Goal: Task Accomplishment & Management: Manage account settings

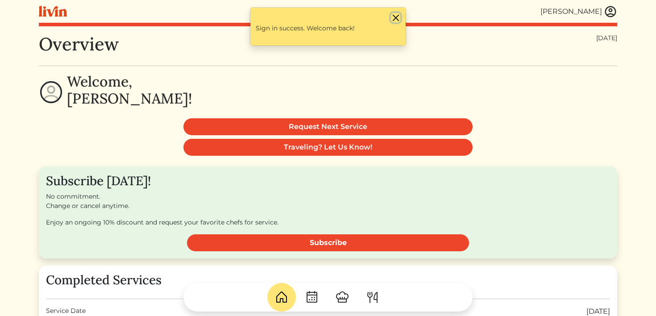
click at [393, 17] on button "Close" at bounding box center [395, 17] width 9 height 9
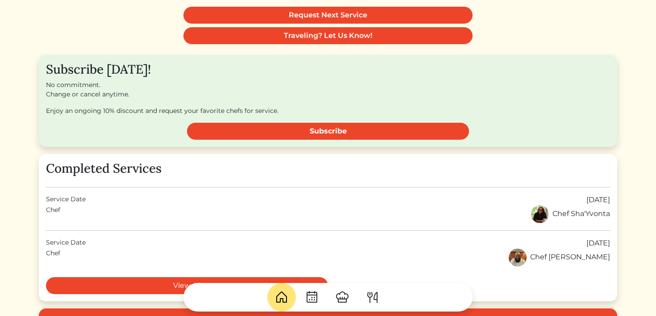
scroll to position [120, 0]
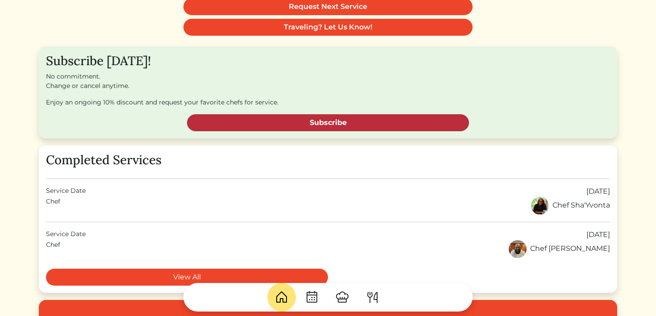
click at [238, 120] on link "Subscribe" at bounding box center [328, 122] width 282 height 17
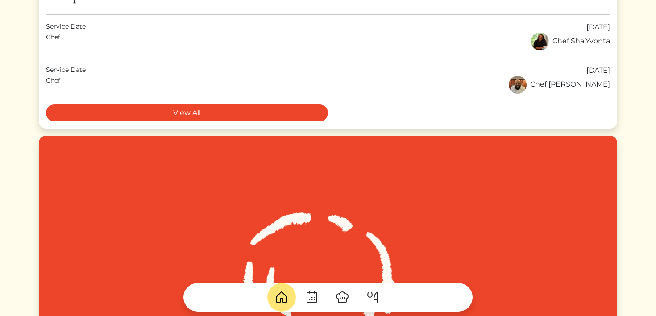
scroll to position [294, 0]
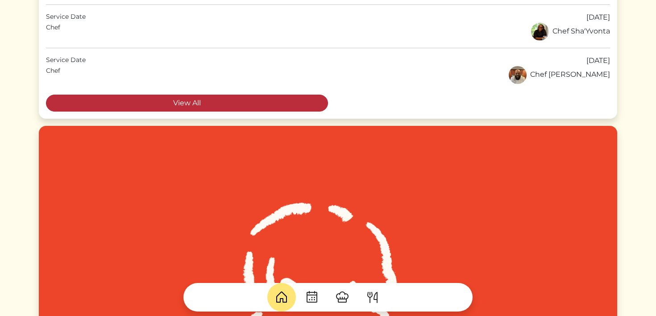
click at [309, 102] on link "View All" at bounding box center [187, 103] width 282 height 17
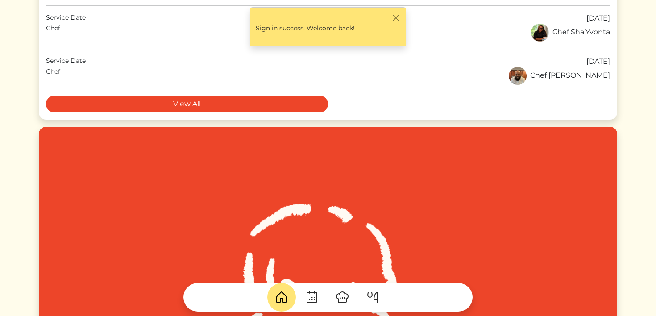
scroll to position [294, 0]
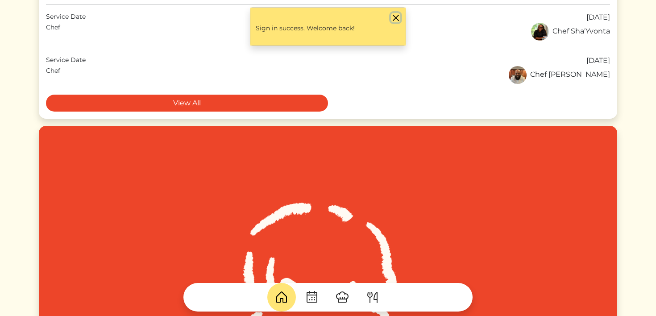
click at [395, 19] on button "Close" at bounding box center [395, 17] width 9 height 9
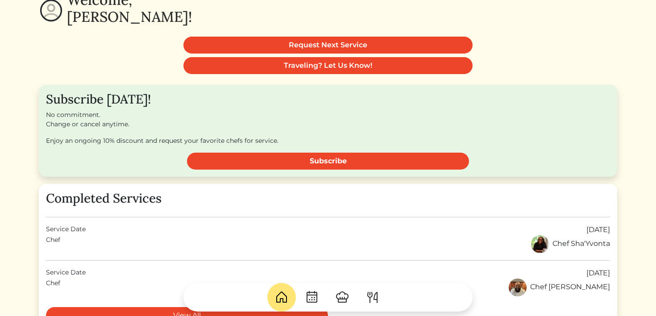
scroll to position [0, 0]
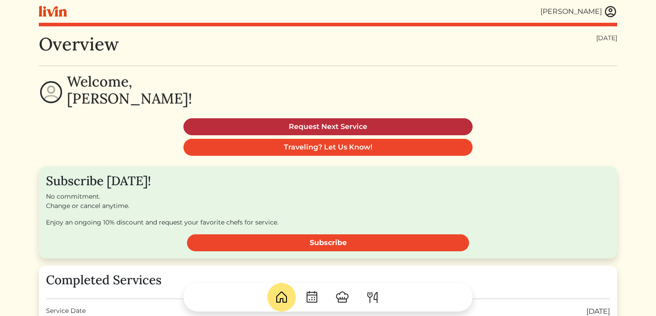
click at [340, 124] on link "Request Next Service" at bounding box center [327, 126] width 289 height 17
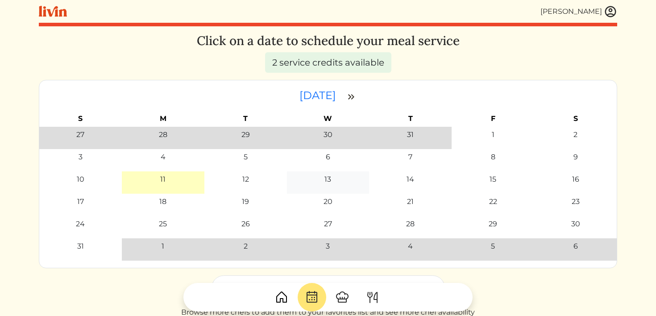
click at [326, 179] on div "13" at bounding box center [327, 179] width 7 height 11
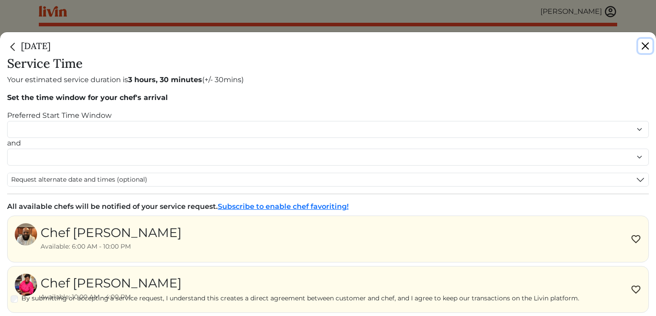
click at [649, 44] on button "Close" at bounding box center [645, 46] width 14 height 14
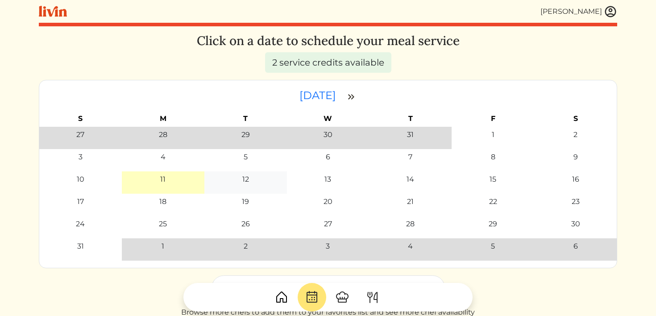
click at [248, 177] on div "12" at bounding box center [245, 179] width 7 height 11
click at [244, 177] on div "12" at bounding box center [245, 179] width 7 height 11
click at [327, 186] on td "13" at bounding box center [328, 182] width 83 height 22
click at [327, 177] on div "13" at bounding box center [327, 179] width 7 height 11
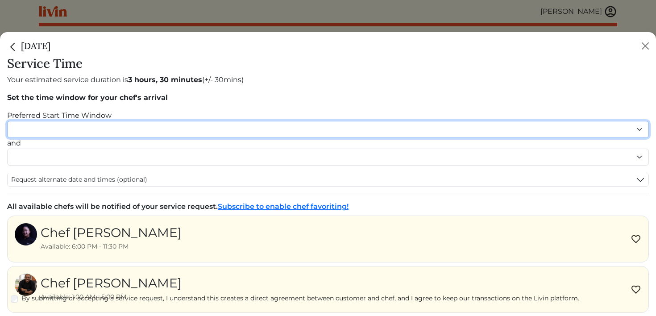
click at [74, 132] on select "******* ******* ******* ******* ******* ******* ******** ******** ******** ****…" at bounding box center [327, 129] width 641 height 17
select select "********"
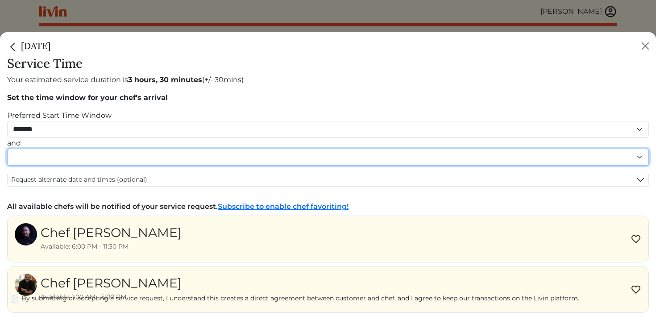
click at [54, 156] on select "******* ******* ******* ******* ******* ******* ******** ******** ******** ****…" at bounding box center [327, 157] width 641 height 17
select select "********"
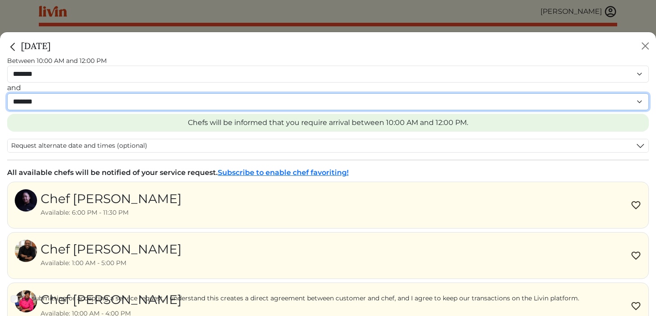
scroll to position [66, 0]
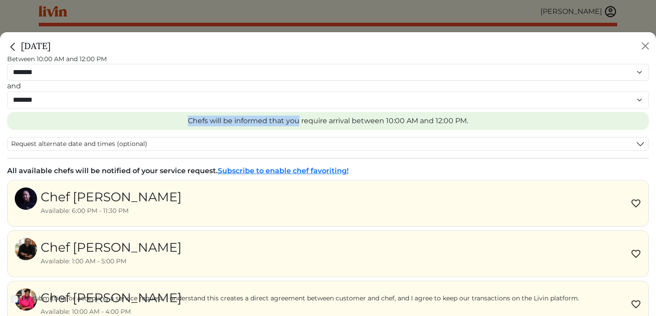
drag, startPoint x: 184, startPoint y: 122, endPoint x: 299, endPoint y: 119, distance: 115.6
click at [299, 120] on div "Chefs will be informed that you require arrival between 10:00 AM and 12:00 PM." at bounding box center [327, 121] width 641 height 18
click at [396, 124] on div "Chefs will be informed that you require arrival between 10:00 AM and 12:00 PM." at bounding box center [327, 121] width 641 height 18
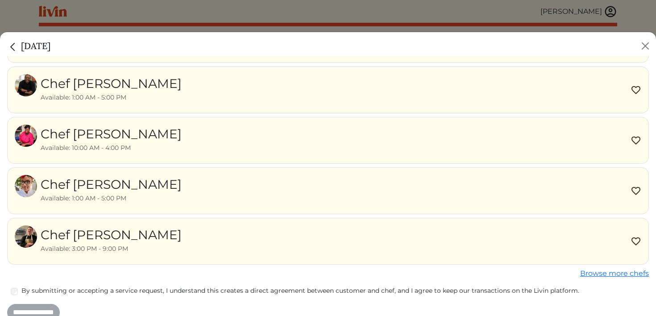
scroll to position [242, 0]
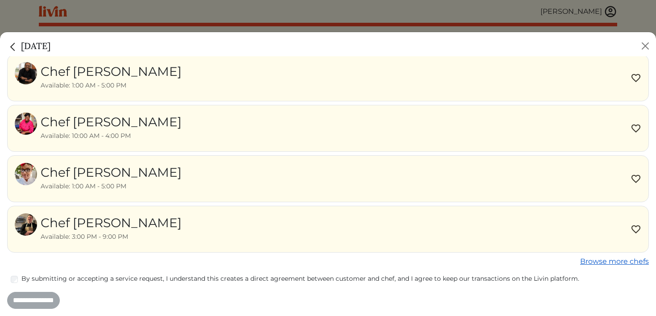
click at [601, 261] on link "Browse more chefs" at bounding box center [614, 261] width 69 height 8
click at [648, 43] on button "Close" at bounding box center [645, 46] width 14 height 14
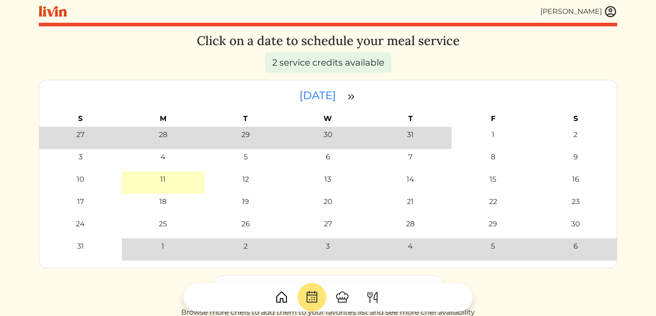
click at [615, 9] on img at bounding box center [610, 11] width 13 height 13
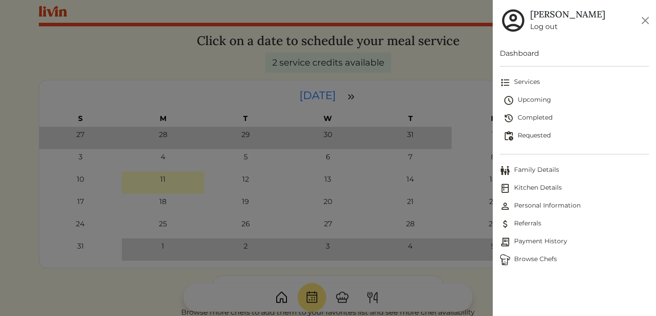
click at [460, 27] on div at bounding box center [328, 158] width 656 height 316
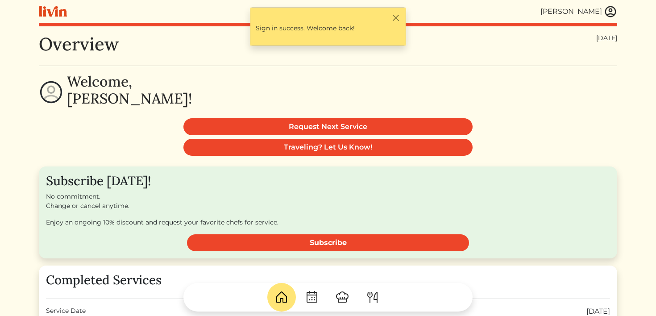
click at [608, 10] on img at bounding box center [610, 11] width 13 height 13
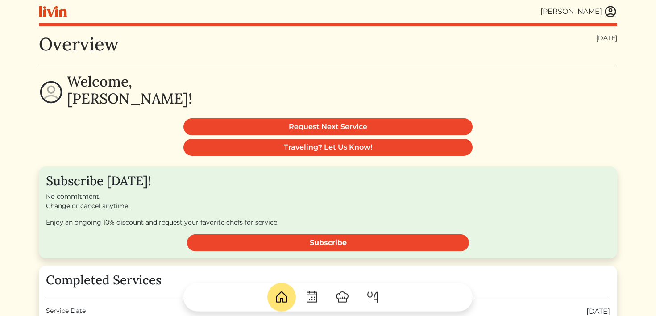
click at [450, 97] on div at bounding box center [328, 158] width 656 height 316
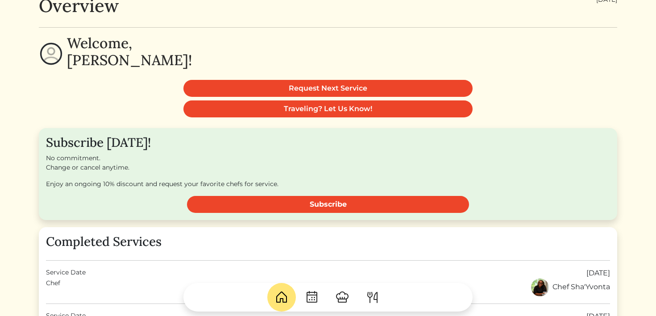
scroll to position [16, 0]
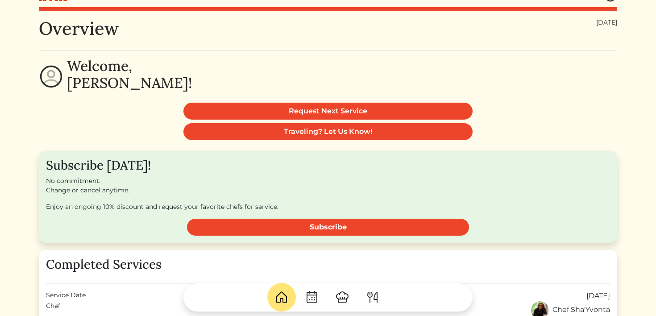
click at [370, 299] on img at bounding box center [372, 297] width 14 height 14
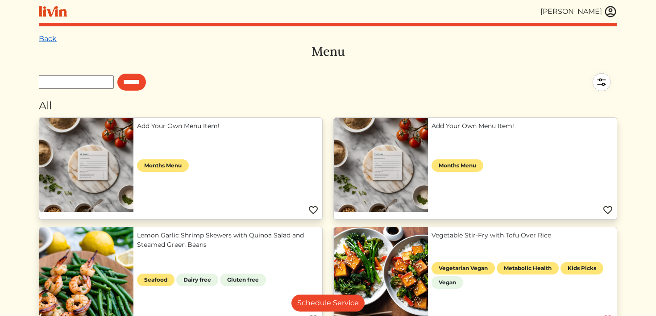
click at [45, 37] on link "Back" at bounding box center [48, 38] width 18 height 8
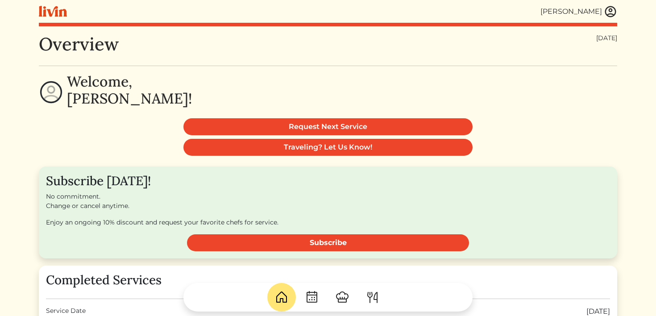
click at [611, 14] on img at bounding box center [610, 11] width 13 height 13
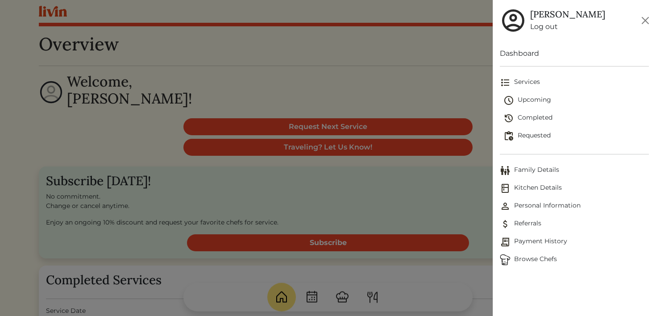
click at [542, 26] on link "Log out" at bounding box center [567, 26] width 75 height 11
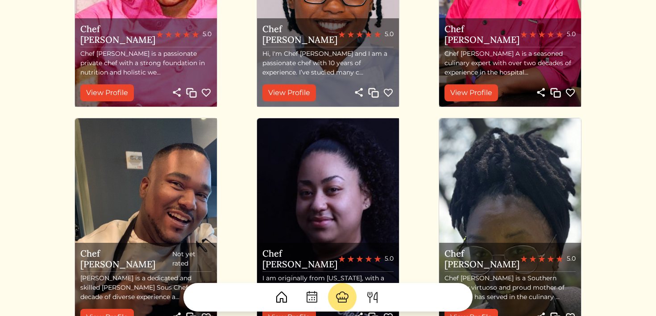
scroll to position [430, 0]
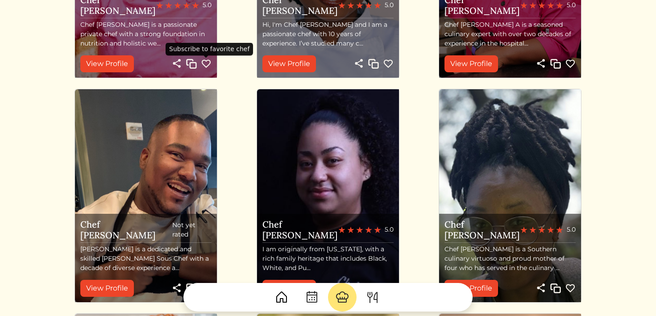
click at [207, 65] on img at bounding box center [206, 63] width 11 height 11
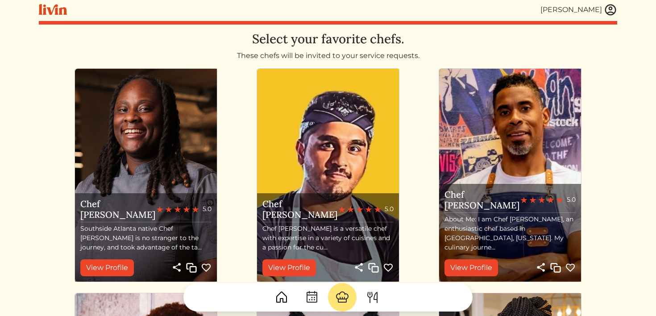
scroll to position [0, 0]
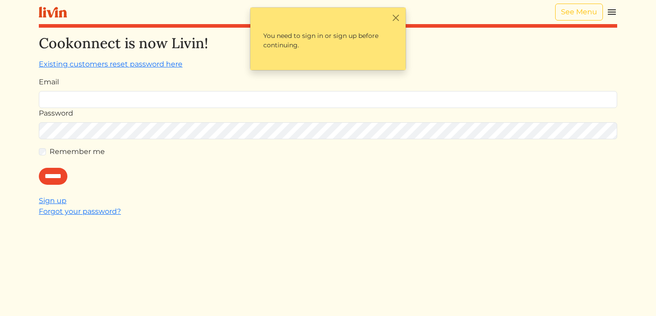
click at [188, 102] on input "Email" at bounding box center [328, 99] width 578 height 17
type input "**********"
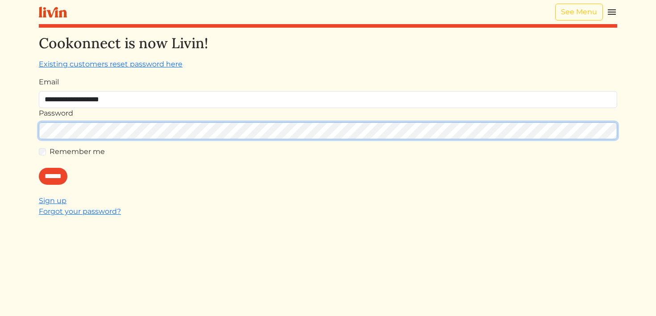
click at [39, 168] on input "******" at bounding box center [53, 176] width 29 height 17
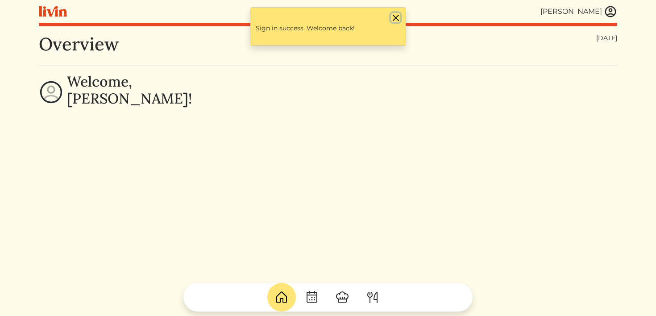
click at [393, 17] on button "Close" at bounding box center [395, 17] width 9 height 9
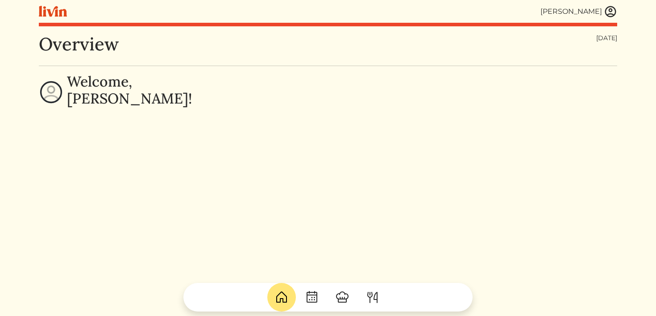
click at [605, 12] on img at bounding box center [610, 11] width 13 height 13
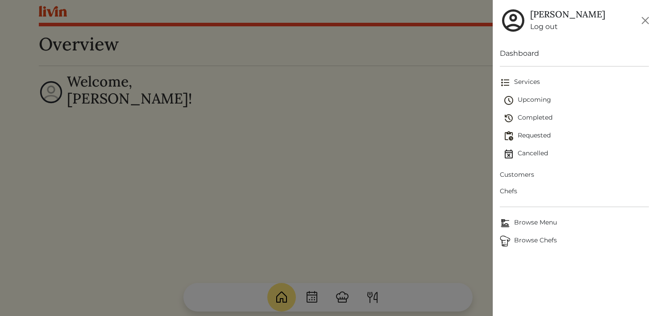
click at [525, 100] on span "Upcoming" at bounding box center [576, 100] width 146 height 11
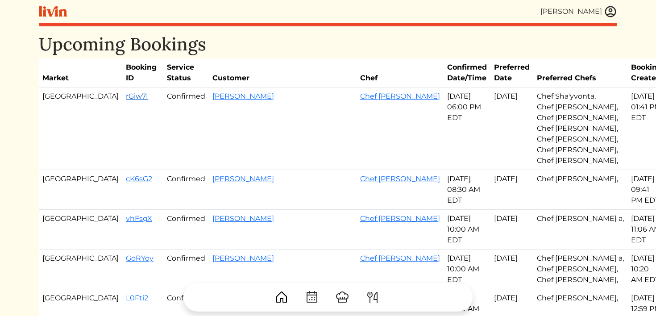
click at [126, 99] on link "rGiw7I" at bounding box center [137, 96] width 22 height 8
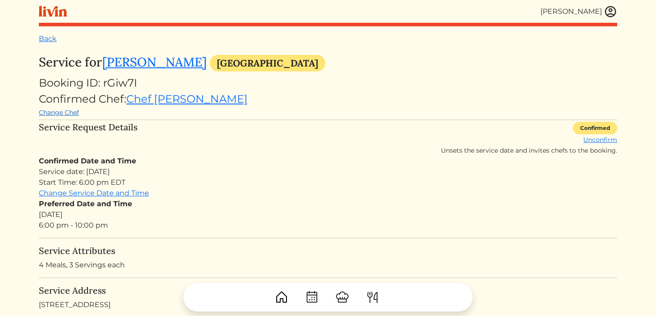
click at [66, 116] on link "Change Chef" at bounding box center [59, 112] width 40 height 8
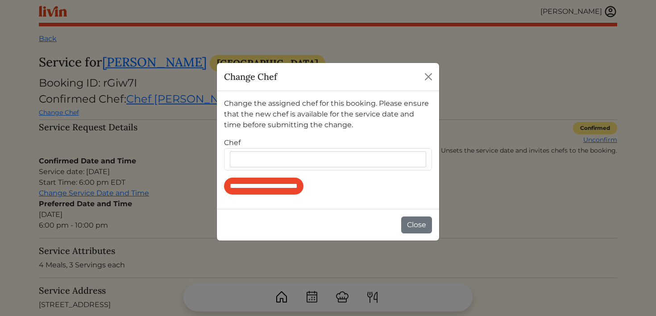
click at [281, 158] on input "text" at bounding box center [330, 159] width 192 height 8
type input "*"
click at [245, 129] on p "Change the assigned chef for this booking. Please ensure that the new chef is a…" at bounding box center [328, 114] width 208 height 32
click at [428, 77] on button "Close" at bounding box center [428, 77] width 14 height 14
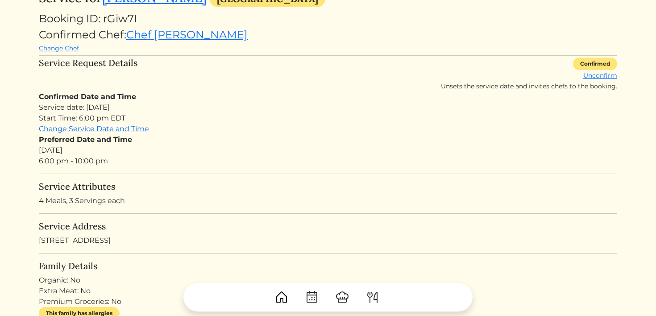
scroll to position [69, 0]
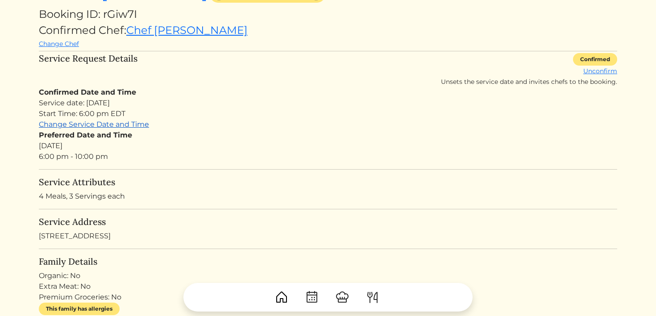
click at [112, 128] on link "Change Service Date and Time" at bounding box center [94, 124] width 110 height 8
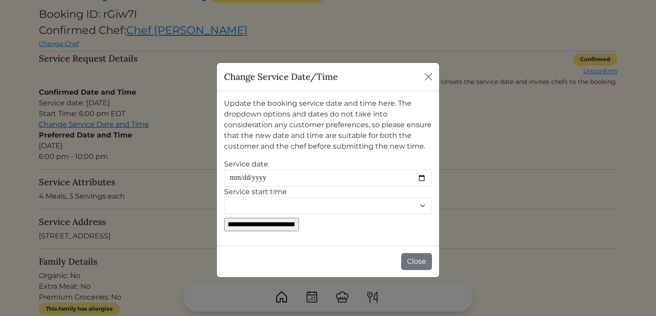
scroll to position [0, 0]
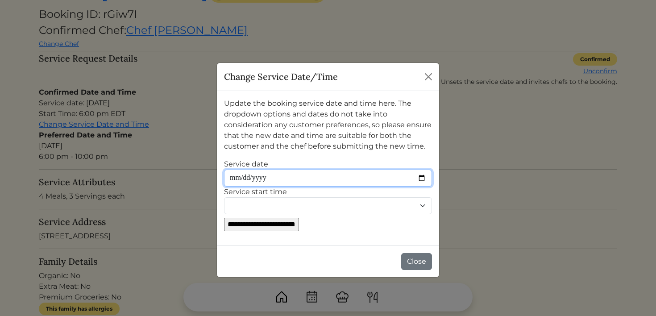
click at [253, 178] on input "Service date" at bounding box center [328, 178] width 208 height 17
click at [420, 179] on input "Service date" at bounding box center [328, 178] width 208 height 17
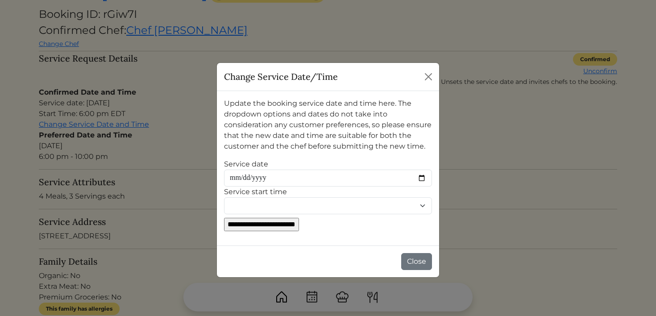
click at [340, 151] on p "Update the booking service date and time here. The dropdown options and dates d…" at bounding box center [328, 125] width 208 height 54
click at [428, 80] on button "Close" at bounding box center [428, 77] width 14 height 14
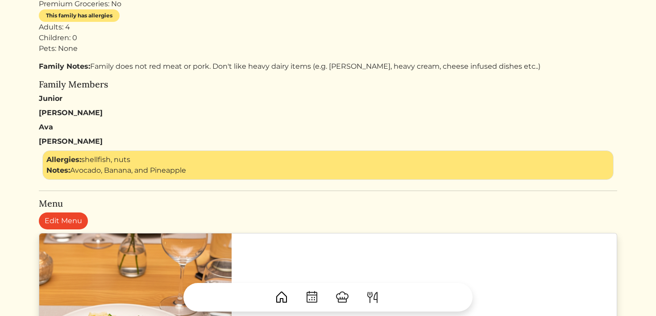
scroll to position [346, 0]
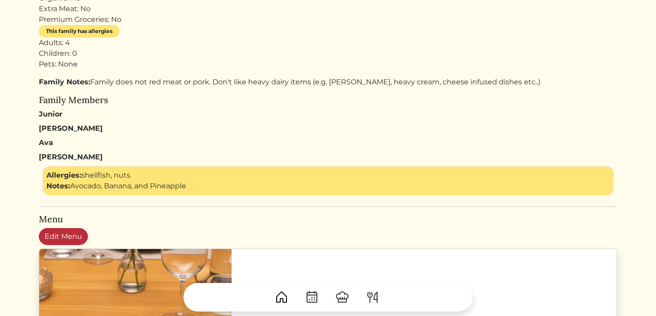
click at [64, 236] on link "Edit Menu" at bounding box center [63, 236] width 49 height 17
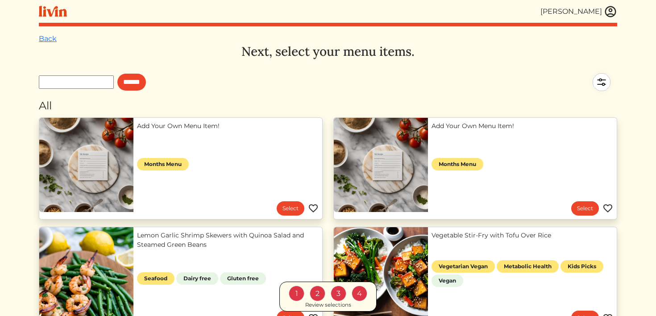
click at [328, 306] on div "Review selections" at bounding box center [328, 305] width 46 height 8
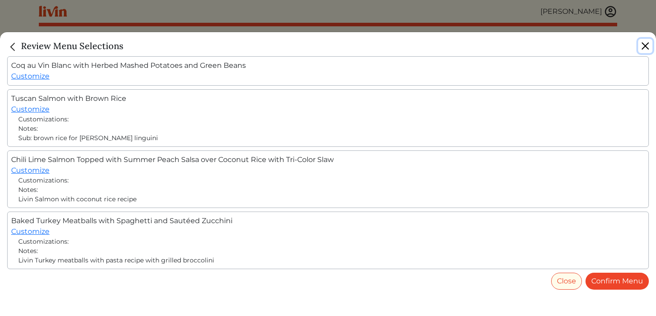
click at [649, 46] on button "Close" at bounding box center [645, 46] width 14 height 14
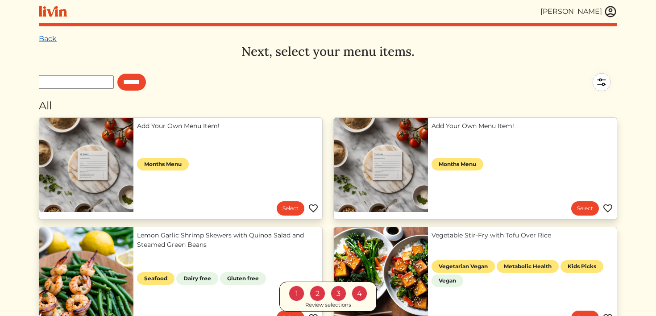
click at [46, 39] on link "Back" at bounding box center [48, 38] width 18 height 8
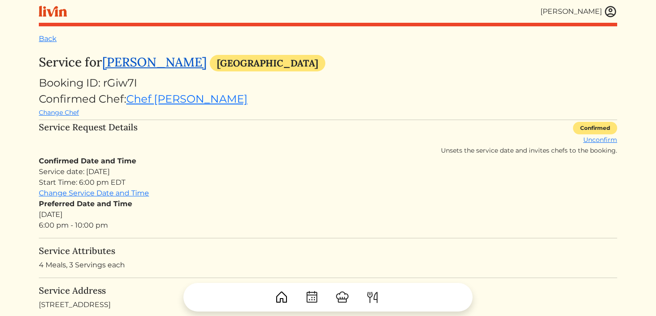
click at [151, 65] on link "[PERSON_NAME]" at bounding box center [154, 62] width 104 height 16
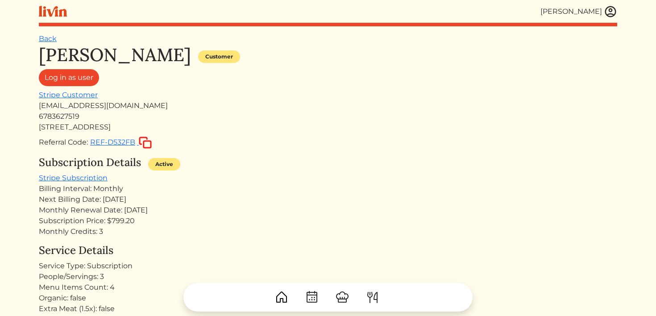
drag, startPoint x: 39, startPoint y: 109, endPoint x: 100, endPoint y: 126, distance: 63.8
click at [100, 126] on div "[PERSON_NAME] Customer Log in as user Stripe Customer [EMAIL_ADDRESS][DOMAIN_NA…" at bounding box center [328, 96] width 578 height 105
click at [182, 133] on div "[PERSON_NAME] Customer Log in as user Stripe Customer [EMAIL_ADDRESS][DOMAIN_NA…" at bounding box center [328, 96] width 578 height 105
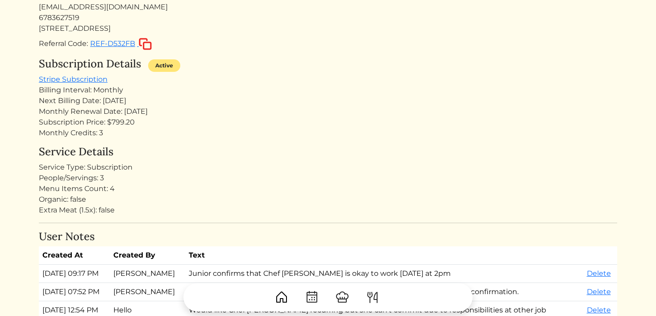
scroll to position [103, 0]
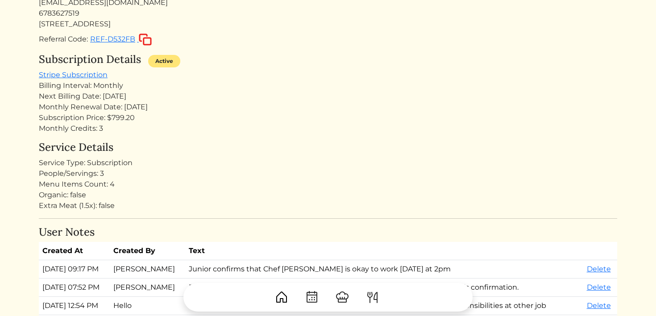
drag, startPoint x: 45, startPoint y: 116, endPoint x: 136, endPoint y: 117, distance: 90.1
click at [136, 117] on div "Subscription Price: $799.20" at bounding box center [328, 117] width 578 height 11
drag, startPoint x: 136, startPoint y: 117, endPoint x: 106, endPoint y: 115, distance: 29.5
click at [106, 115] on div "Subscription Price: $799.20" at bounding box center [328, 117] width 578 height 11
click at [98, 87] on div "Billing Interval: Monthly" at bounding box center [328, 85] width 578 height 11
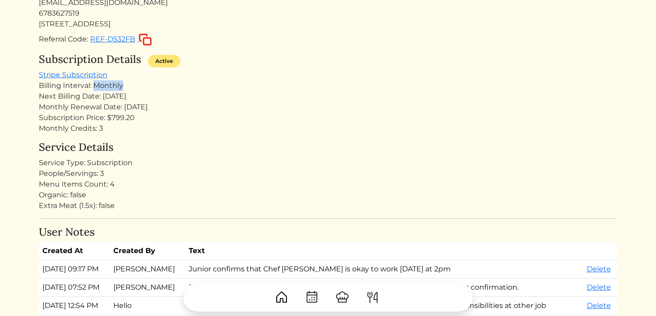
click at [98, 87] on div "Billing Interval: Monthly" at bounding box center [328, 85] width 578 height 11
click at [114, 88] on div "Billing Interval: Monthly" at bounding box center [328, 85] width 578 height 11
drag, startPoint x: 124, startPoint y: 88, endPoint x: 95, endPoint y: 87, distance: 29.0
click at [95, 87] on div "Billing Interval: Monthly" at bounding box center [328, 85] width 578 height 11
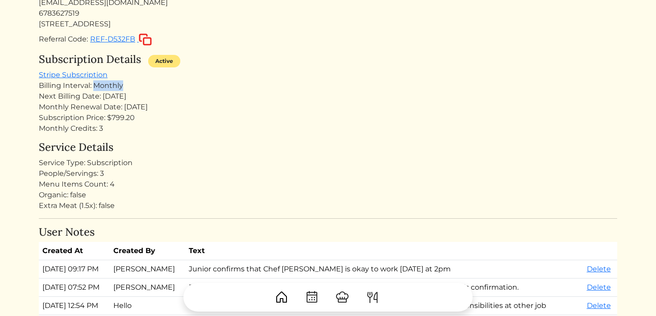
drag, startPoint x: 103, startPoint y: 95, endPoint x: 149, endPoint y: 95, distance: 45.9
click at [149, 95] on div "Next Billing Date: [DATE]" at bounding box center [328, 96] width 578 height 11
drag, startPoint x: 106, startPoint y: 118, endPoint x: 138, endPoint y: 118, distance: 32.1
click at [139, 119] on div "Subscription Price: $799.20" at bounding box center [328, 117] width 578 height 11
click at [102, 132] on div "Monthly Credits: 3" at bounding box center [328, 128] width 578 height 11
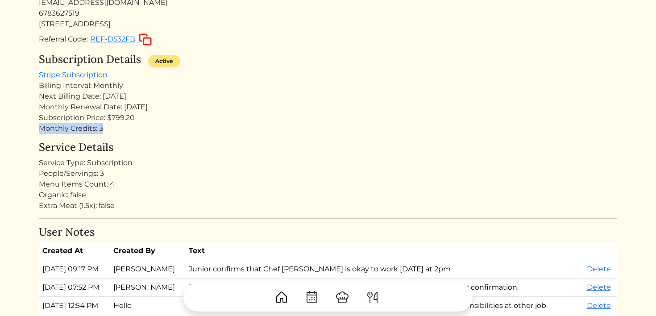
drag, startPoint x: 103, startPoint y: 131, endPoint x: 35, endPoint y: 126, distance: 68.0
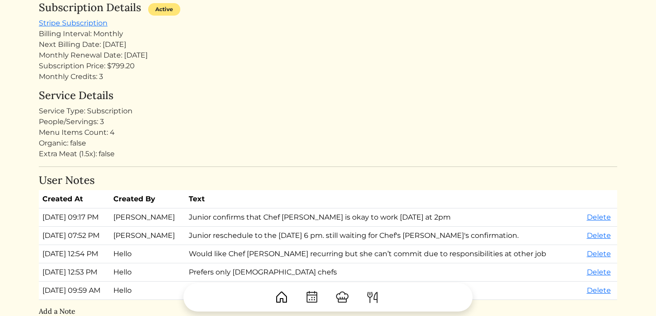
scroll to position [157, 0]
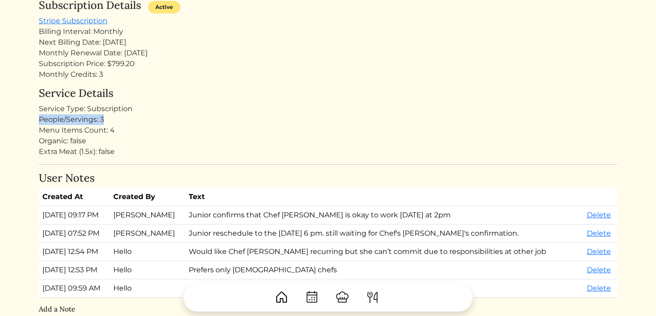
drag, startPoint x: 40, startPoint y: 119, endPoint x: 110, endPoint y: 119, distance: 70.0
click at [110, 120] on div "People/Servings: 3" at bounding box center [328, 119] width 578 height 11
drag, startPoint x: 40, startPoint y: 131, endPoint x: 130, endPoint y: 131, distance: 89.7
click at [130, 131] on div "Menu Items Count: 4" at bounding box center [328, 130] width 578 height 11
click at [114, 128] on div "Menu Items Count: 4" at bounding box center [328, 130] width 578 height 11
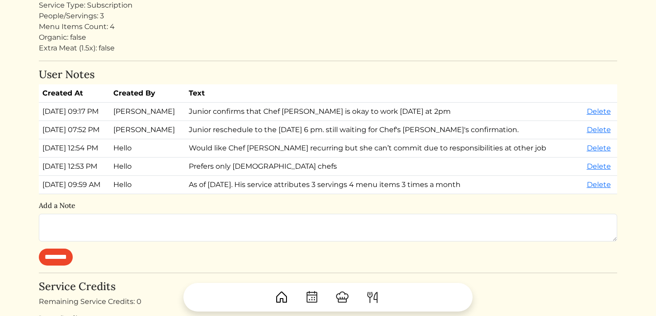
scroll to position [269, 0]
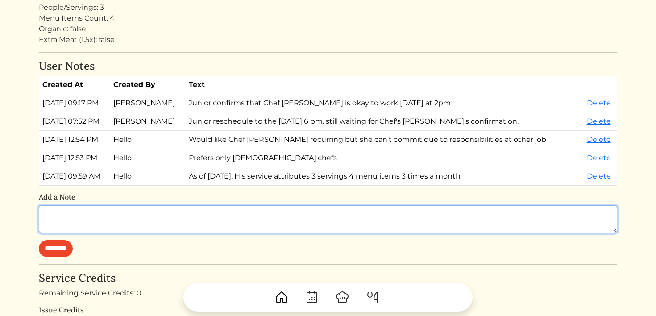
click at [104, 213] on textarea at bounding box center [328, 219] width 578 height 28
type textarea "*"
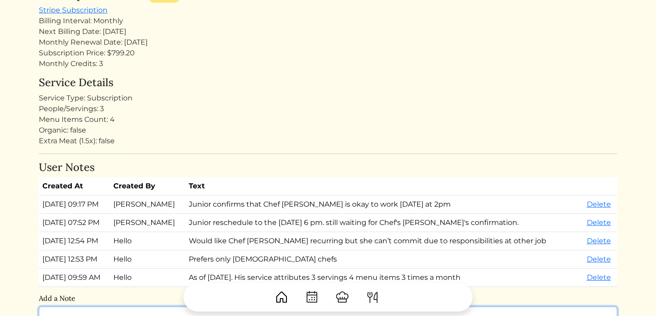
scroll to position [167, 0]
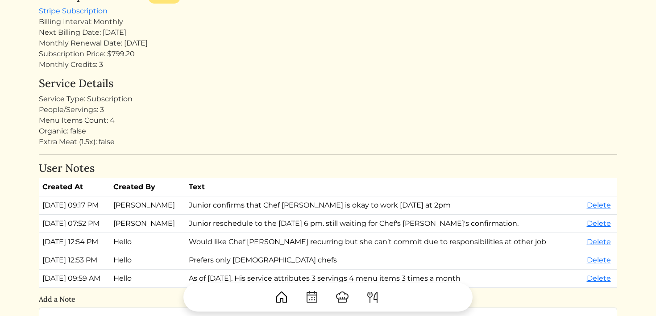
drag, startPoint x: 111, startPoint y: 72, endPoint x: 36, endPoint y: 72, distance: 74.5
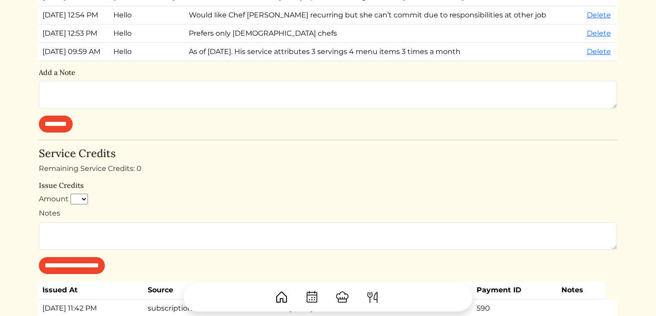
scroll to position [409, 0]
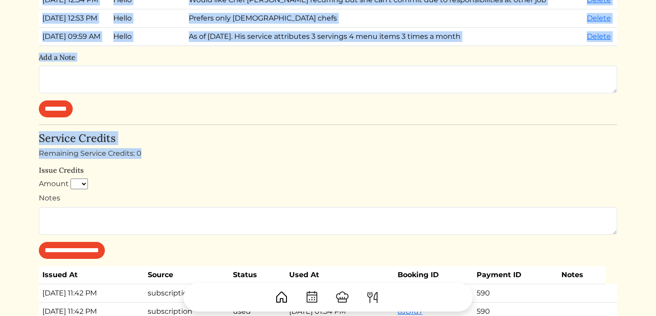
drag, startPoint x: 141, startPoint y: 153, endPoint x: 28, endPoint y: 153, distance: 113.8
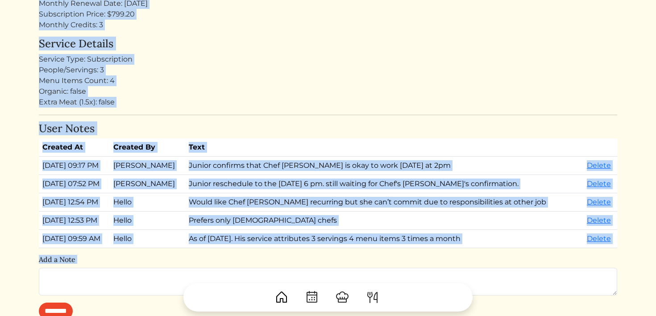
scroll to position [204, 0]
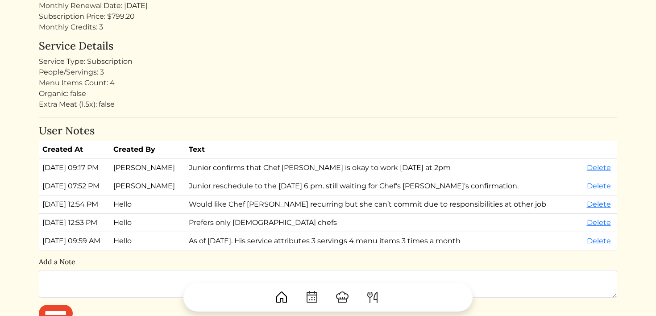
click at [120, 70] on div "People/Servings: 3" at bounding box center [328, 72] width 578 height 11
drag, startPoint x: 115, startPoint y: 29, endPoint x: 36, endPoint y: 28, distance: 78.5
click at [102, 31] on div "Monthly Credits: 3" at bounding box center [328, 27] width 578 height 11
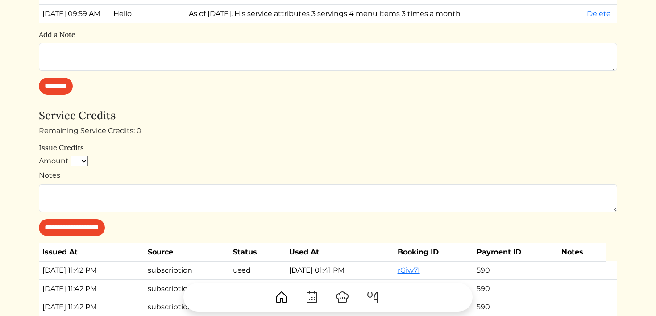
scroll to position [433, 0]
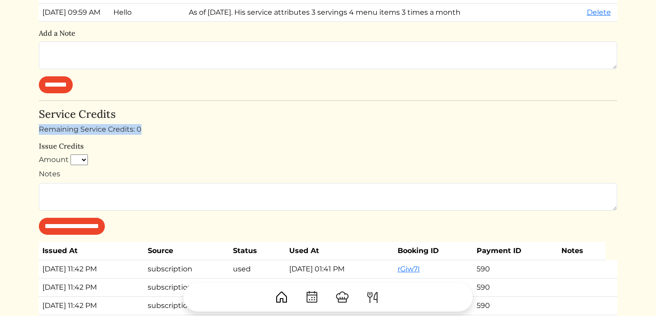
drag, startPoint x: 40, startPoint y: 131, endPoint x: 153, endPoint y: 127, distance: 113.8
click at [153, 127] on div "Remaining Service Credits: 0" at bounding box center [328, 129] width 578 height 11
click at [143, 139] on div "**********" at bounding box center [328, 171] width 578 height 127
click at [79, 159] on select "* * * * * * * * * **" at bounding box center [78, 159] width 17 height 11
select select "*"
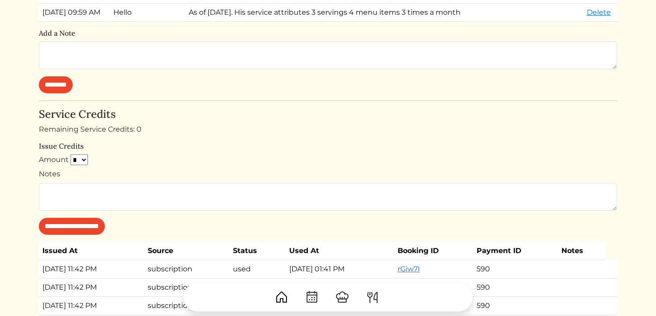
click at [87, 153] on div "**********" at bounding box center [328, 171] width 578 height 127
click at [79, 158] on select "* * * * * * * * * **" at bounding box center [78, 159] width 17 height 11
click at [152, 150] on h6 "Issue Credits" at bounding box center [328, 146] width 578 height 8
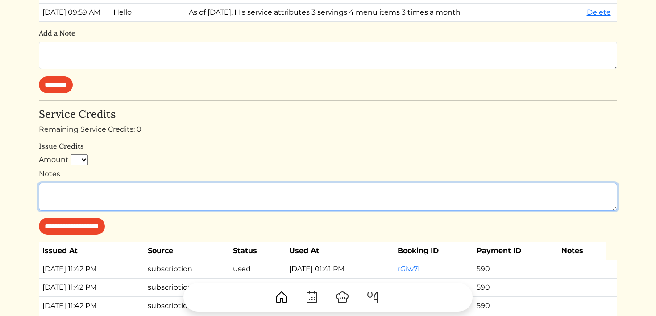
click at [89, 190] on textarea "Notes" at bounding box center [328, 197] width 578 height 28
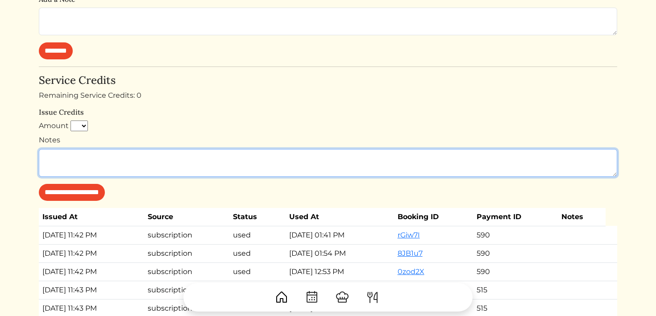
scroll to position [468, 0]
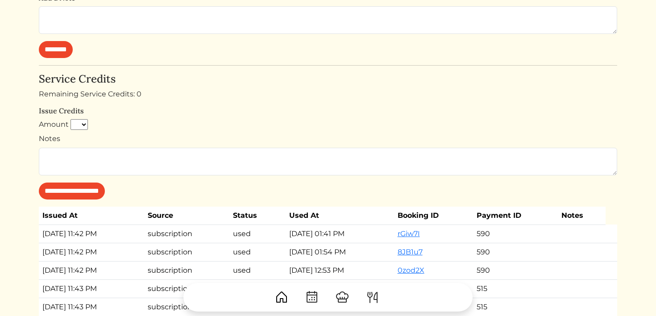
click at [83, 125] on select "* * * * * * * * * **" at bounding box center [78, 124] width 17 height 11
select select "*"
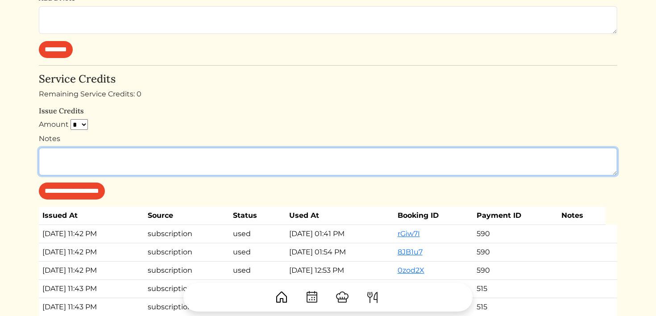
click at [103, 169] on textarea "Notes" at bounding box center [328, 162] width 578 height 28
type textarea "**********"
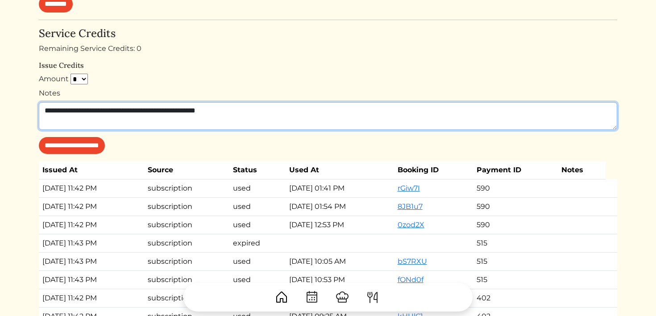
scroll to position [528, 0]
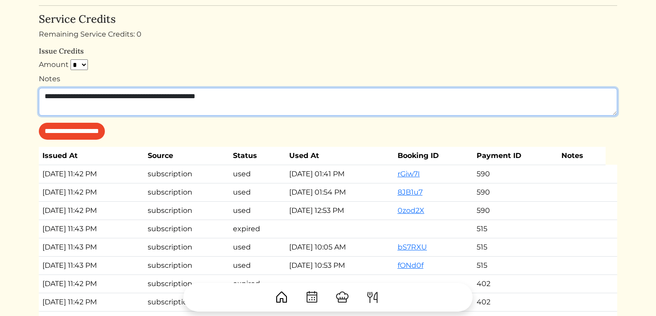
drag, startPoint x: 246, startPoint y: 101, endPoint x: 0, endPoint y: 103, distance: 246.2
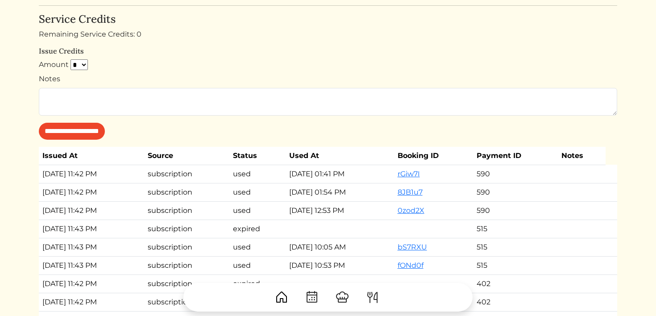
click at [73, 63] on select "* * * * * * * * * **" at bounding box center [78, 64] width 17 height 11
select select
click at [157, 69] on div "Amount * * * * * * * * * **" at bounding box center [328, 66] width 578 height 14
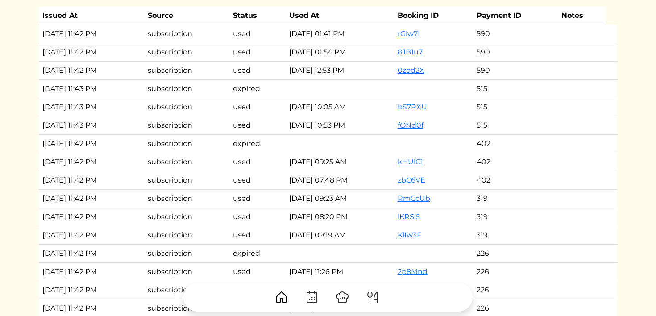
scroll to position [670, 0]
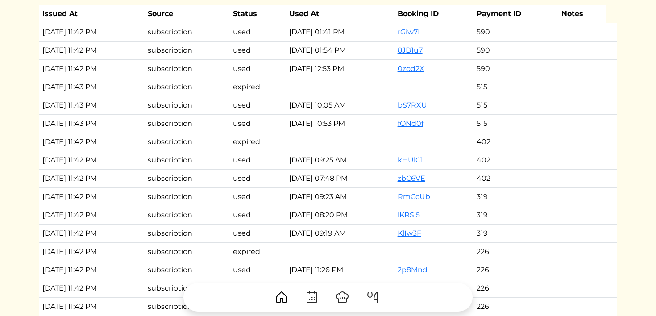
drag, startPoint x: 44, startPoint y: 16, endPoint x: 131, endPoint y: 124, distance: 138.6
click at [131, 124] on table "Issued At Source Status Used At Booking ID Payment ID Notes Jul 21, 2025, 11:42…" at bounding box center [328, 197] width 578 height 384
click at [128, 53] on td "Jul 21, 2025, 11:42 PM" at bounding box center [91, 50] width 105 height 18
drag, startPoint x: 123, startPoint y: 65, endPoint x: 26, endPoint y: 31, distance: 102.6
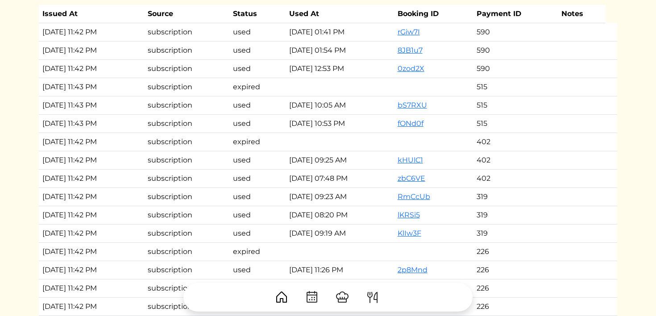
click at [97, 88] on td "Jun 21, 2025, 11:43 PM" at bounding box center [91, 87] width 105 height 18
drag, startPoint x: 125, startPoint y: 128, endPoint x: 41, endPoint y: 86, distance: 93.8
click at [41, 86] on tbody "Jul 21, 2025, 11:42 PM subscription used Aug 09, 2025, 01:41 PM rGiw7I 590 Jul …" at bounding box center [328, 206] width 578 height 366
click at [82, 124] on td "Jun 21, 2025, 11:43 PM" at bounding box center [91, 123] width 105 height 18
drag, startPoint x: 263, startPoint y: 143, endPoint x: 77, endPoint y: 136, distance: 185.7
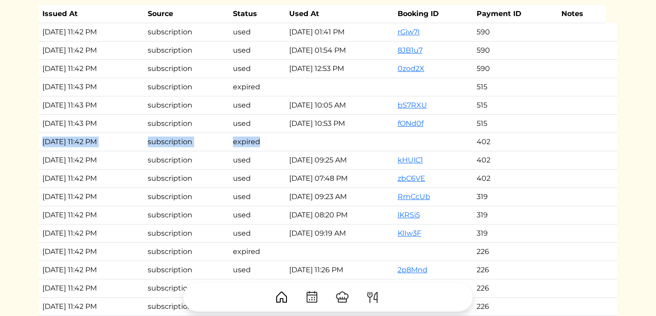
click at [77, 136] on tr "May 21, 2025, 11:42 PM subscription expired 402" at bounding box center [328, 141] width 578 height 18
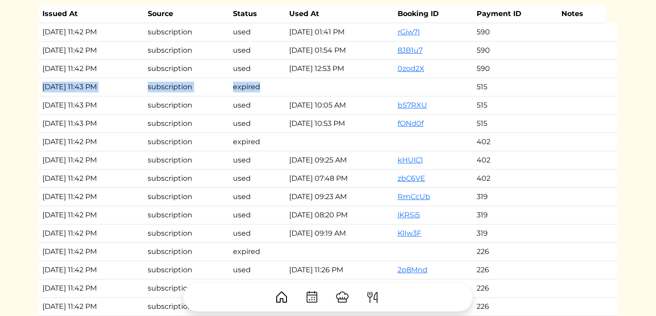
drag, startPoint x: 269, startPoint y: 83, endPoint x: 91, endPoint y: 81, distance: 178.4
click at [91, 81] on tr "Jun 21, 2025, 11:43 PM subscription expired 515" at bounding box center [328, 87] width 578 height 18
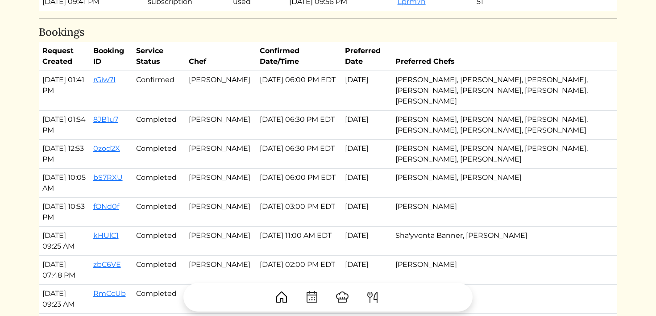
scroll to position [1052, 0]
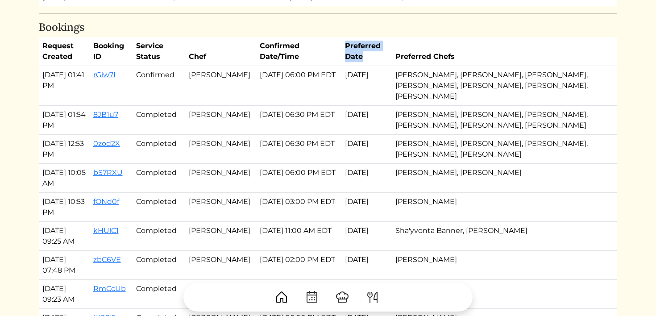
drag, startPoint x: 364, startPoint y: 43, endPoint x: 388, endPoint y: 54, distance: 25.5
click at [388, 54] on th "Preferred Date" at bounding box center [366, 51] width 50 height 29
click at [389, 65] on th "Preferred Date" at bounding box center [366, 51] width 50 height 29
drag, startPoint x: 260, startPoint y: 56, endPoint x: 326, endPoint y: 59, distance: 66.5
click at [326, 59] on th "Confirmed Date/Time" at bounding box center [298, 51] width 85 height 29
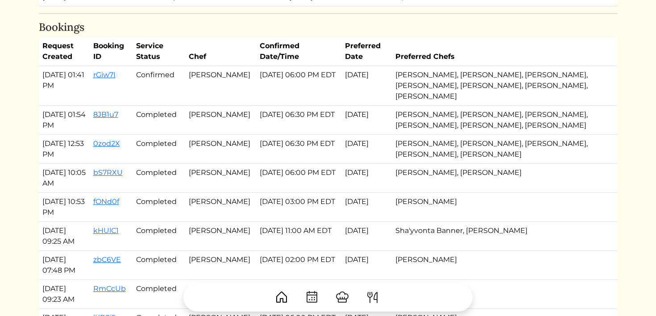
click at [264, 57] on th "Confirmed Date/Time" at bounding box center [298, 51] width 85 height 29
click at [280, 89] on td "Aug 11, 2025, 06:00 PM EDT" at bounding box center [298, 86] width 85 height 40
drag, startPoint x: 252, startPoint y: 79, endPoint x: 349, endPoint y: 79, distance: 97.2
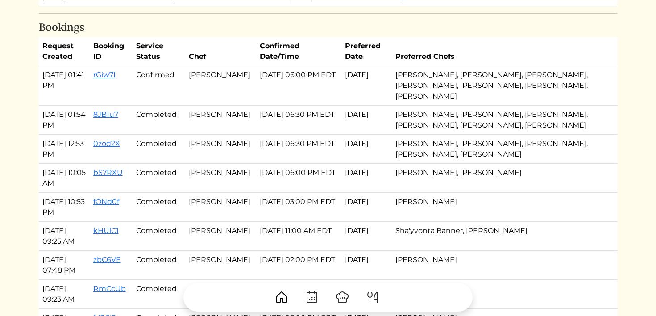
click at [349, 79] on tr "Aug 09, 2025, 01:41 PM rGiw7I Confirmed Cody Campbell Aug 11, 2025, 06:00 PM ED…" at bounding box center [328, 86] width 578 height 40
click at [341, 79] on td "Aug 11, 2025, 06:00 PM EDT" at bounding box center [298, 86] width 85 height 40
drag, startPoint x: 198, startPoint y: 73, endPoint x: 239, endPoint y: 82, distance: 41.6
click at [239, 82] on td "Cody Campbell" at bounding box center [220, 86] width 71 height 40
click at [272, 67] on td "Aug 11, 2025, 06:00 PM EDT" at bounding box center [298, 86] width 85 height 40
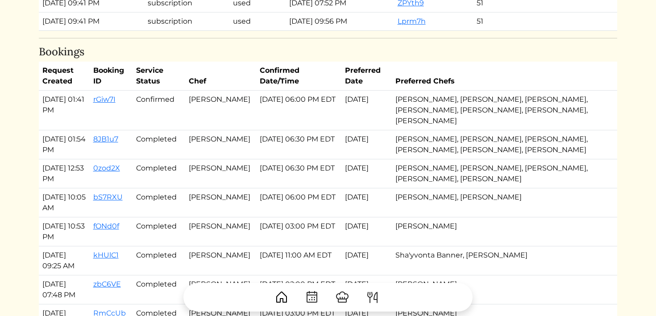
scroll to position [1029, 0]
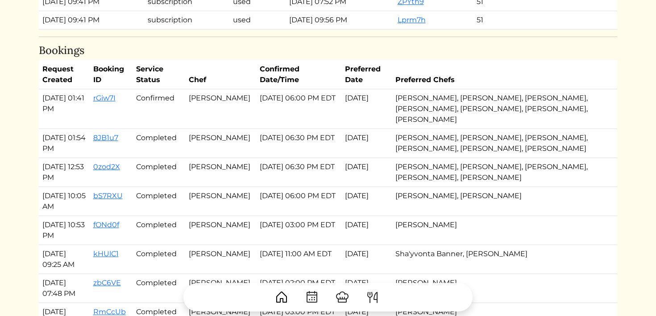
drag, startPoint x: 415, startPoint y: 82, endPoint x: 470, endPoint y: 82, distance: 54.4
click at [470, 82] on th "Preferred Chefs" at bounding box center [501, 74] width 218 height 29
click at [470, 83] on th "Preferred Chefs" at bounding box center [501, 74] width 218 height 29
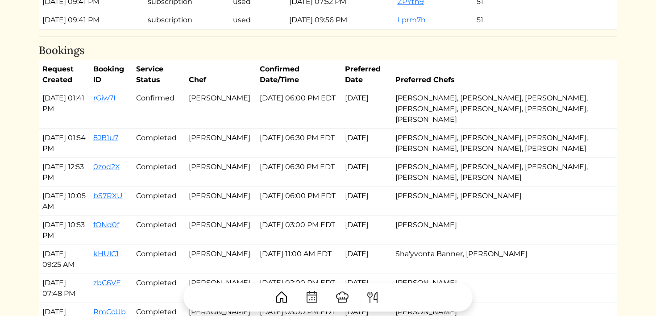
click at [466, 120] on td "Sha'yvonta Banner, Akaysha Horton, Justina Cruz, Milton Oliver, Jessica Smith, …" at bounding box center [501, 109] width 218 height 40
drag, startPoint x: 465, startPoint y: 230, endPoint x: 416, endPoint y: 229, distance: 49.5
click at [416, 229] on td "Justina Cruz" at bounding box center [501, 230] width 218 height 29
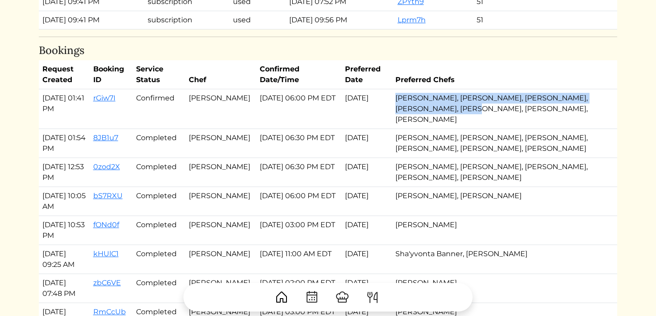
drag, startPoint x: 472, startPoint y: 112, endPoint x: 418, endPoint y: 92, distance: 58.6
click at [416, 92] on td "Sha'yvonta Banner, Akaysha Horton, Justina Cruz, Milton Oliver, Jessica Smith, …" at bounding box center [501, 109] width 218 height 40
drag, startPoint x: 470, startPoint y: 122, endPoint x: 403, endPoint y: 105, distance: 69.1
click at [403, 105] on tr "Aug 09, 2025, 01:41 PM rGiw7I Confirmed Cody Campbell Aug 11, 2025, 06:00 PM ED…" at bounding box center [328, 109] width 578 height 40
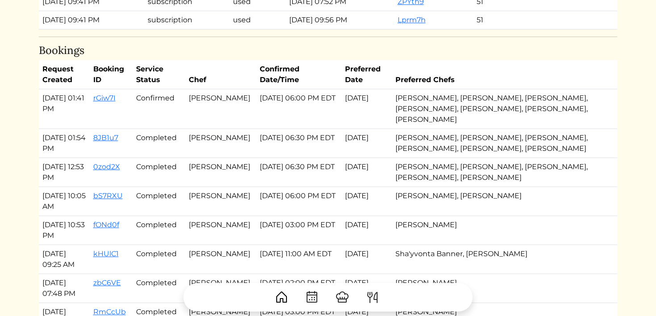
click at [211, 117] on td "Cody Campbell" at bounding box center [220, 109] width 71 height 40
drag, startPoint x: 576, startPoint y: 109, endPoint x: 519, endPoint y: 109, distance: 57.1
click at [519, 109] on td "Sha'yvonta Banner, Akaysha Horton, Justina Cruz, Milton Oliver, Jessica Smith, …" at bounding box center [501, 109] width 218 height 40
drag, startPoint x: 233, startPoint y: 112, endPoint x: 195, endPoint y: 103, distance: 38.9
click at [195, 103] on td "Cody Campbell" at bounding box center [220, 109] width 71 height 40
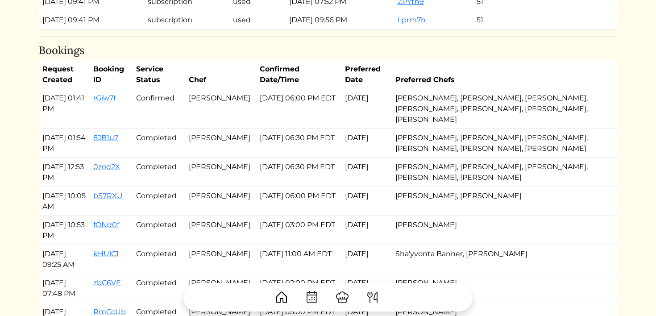
click at [467, 133] on td "Sha'yvonta Banner, Michelle Roberts, Justina Cruz, Jessica Smith, Isha Amon kot…" at bounding box center [501, 143] width 218 height 29
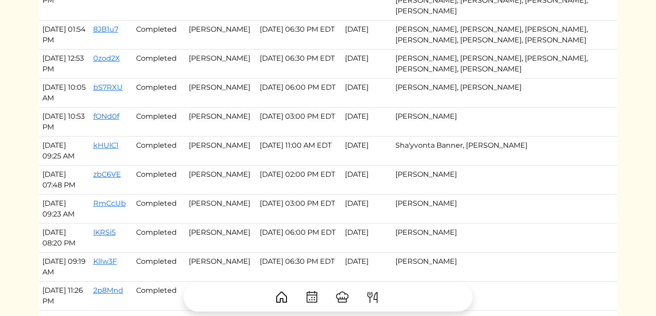
scroll to position [1140, 0]
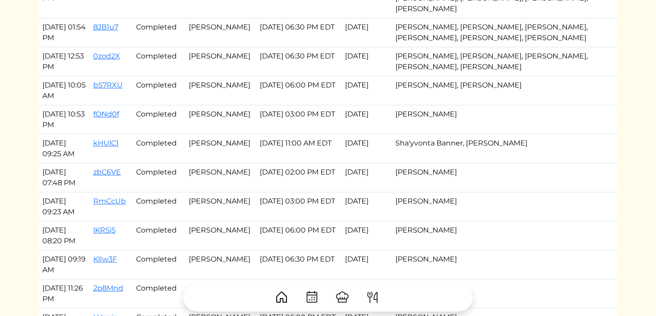
drag, startPoint x: 536, startPoint y: 84, endPoint x: 416, endPoint y: 84, distance: 120.0
click at [416, 84] on td "Justina Cruz, Jaren Funderburk" at bounding box center [501, 90] width 218 height 29
drag, startPoint x: 226, startPoint y: 95, endPoint x: 190, endPoint y: 87, distance: 36.7
click at [190, 87] on tr "Jul 07, 2025, 10:05 AM bS7RXU Completed Akaysha Horton Jul 08, 2025, 06:00 PM E…" at bounding box center [328, 90] width 578 height 29
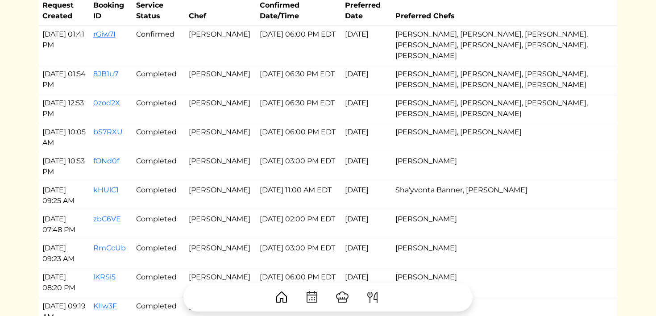
scroll to position [1083, 0]
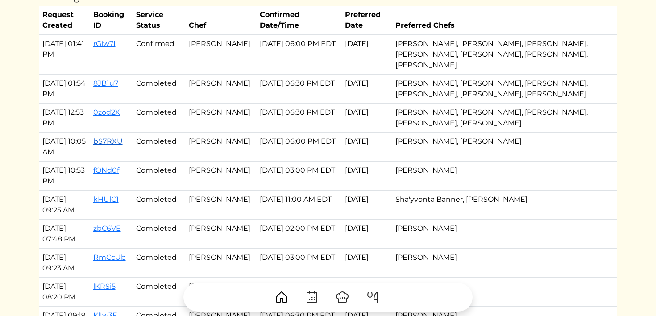
click at [115, 138] on link "bS7RXU" at bounding box center [107, 141] width 29 height 8
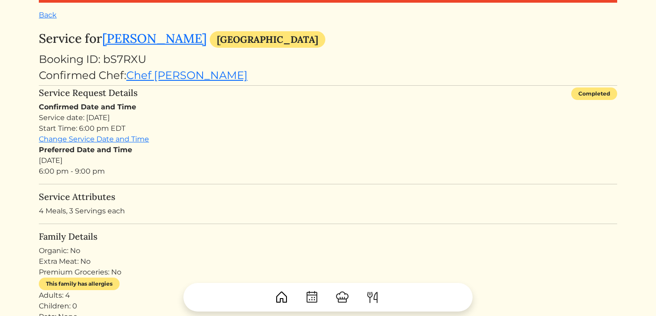
scroll to position [25, 0]
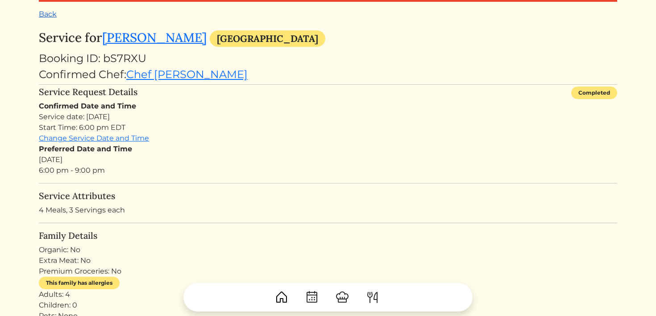
click at [53, 12] on link "Back" at bounding box center [48, 14] width 18 height 8
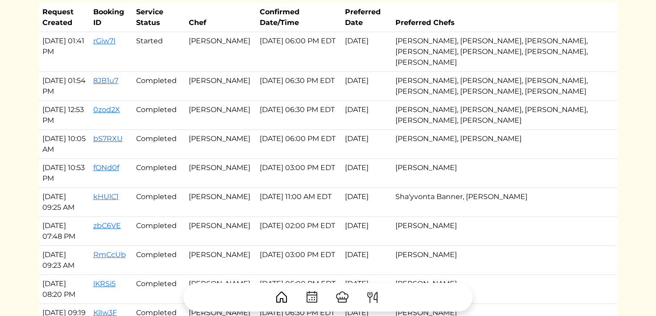
scroll to position [1084, 0]
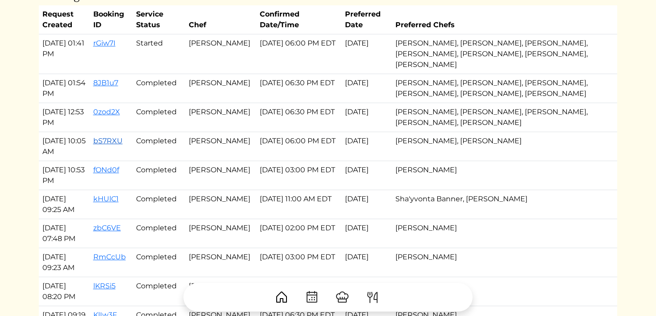
click at [109, 144] on link "bS7RXU" at bounding box center [107, 140] width 29 height 8
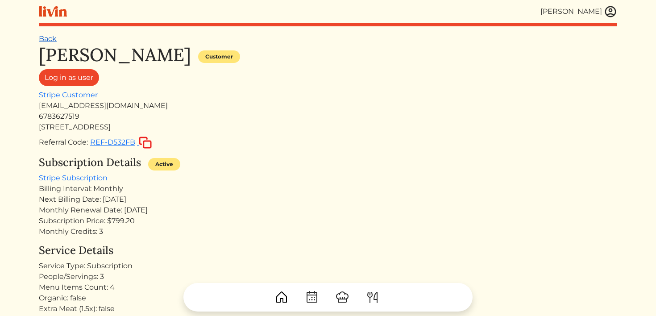
click at [51, 40] on link "Back" at bounding box center [48, 38] width 18 height 8
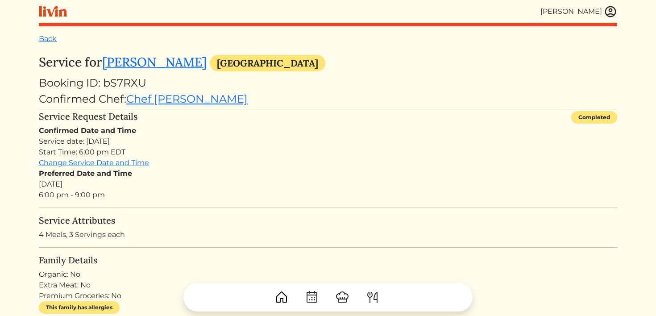
click at [609, 11] on img at bounding box center [610, 11] width 13 height 13
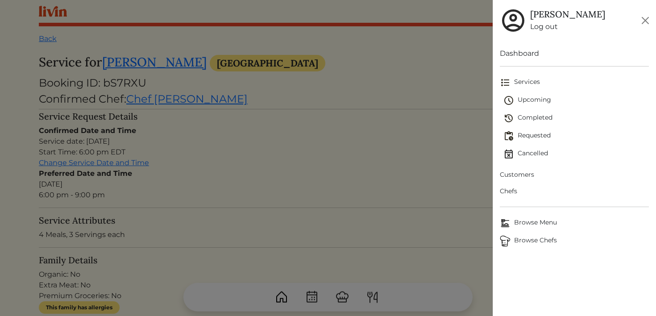
click at [541, 29] on link "Log out" at bounding box center [567, 26] width 75 height 11
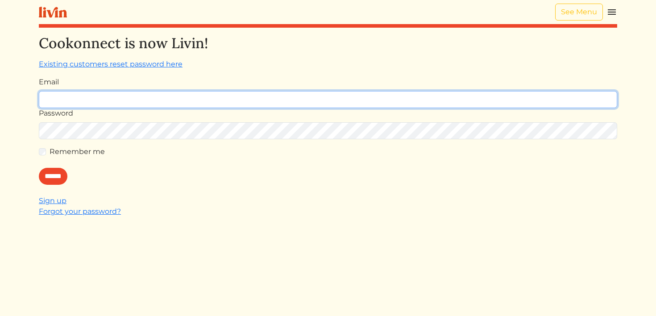
click at [50, 104] on input "Email" at bounding box center [328, 99] width 578 height 17
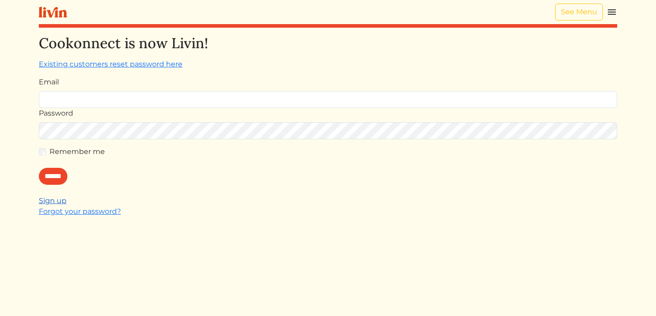
click at [62, 200] on link "Sign up" at bounding box center [53, 200] width 28 height 8
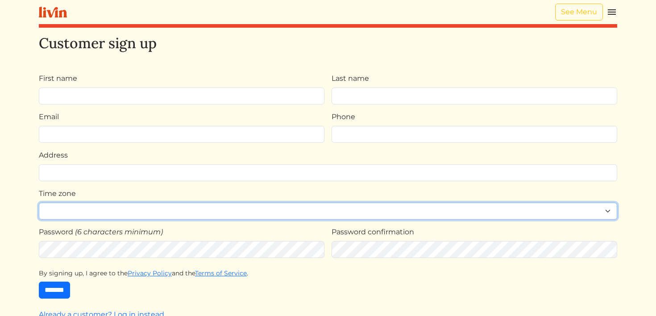
click at [96, 208] on select "**********" at bounding box center [328, 211] width 578 height 17
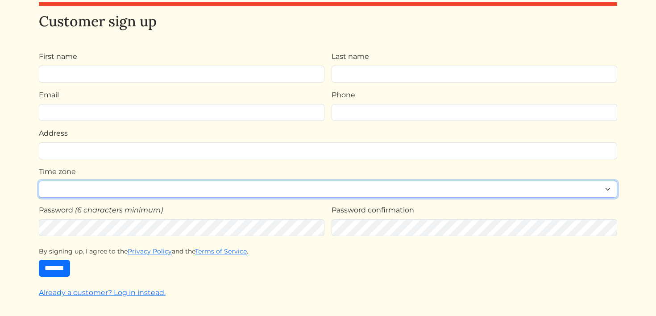
scroll to position [39, 0]
